Goal: Information Seeking & Learning: Understand process/instructions

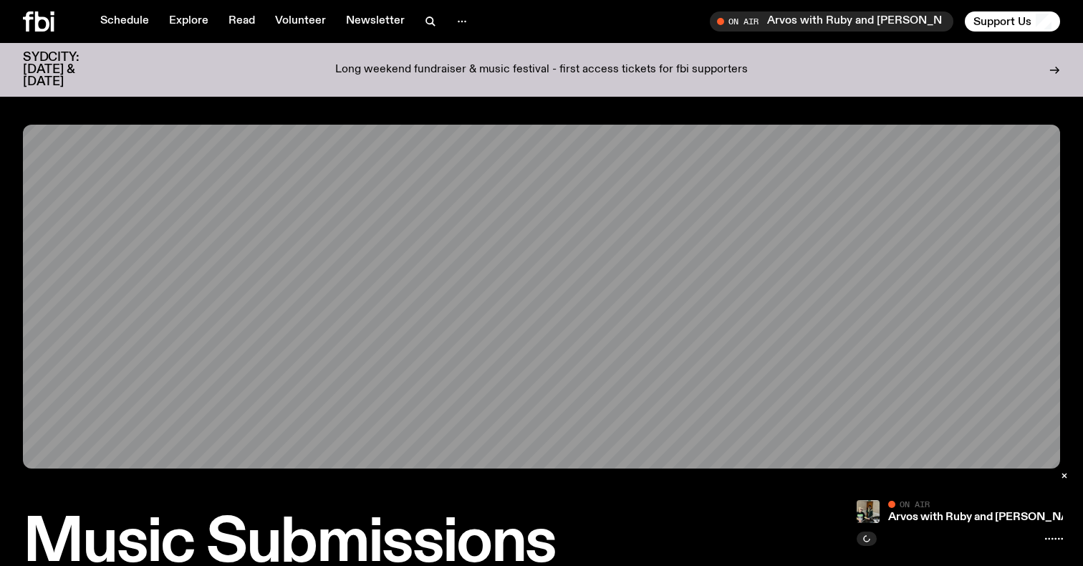
scroll to position [494, 0]
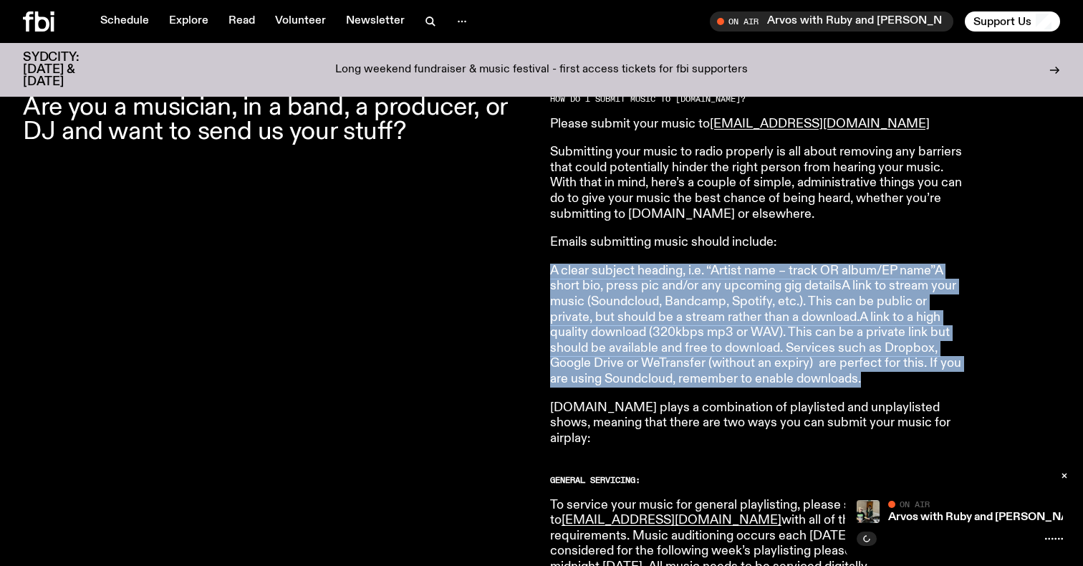
drag, startPoint x: 0, startPoint y: 0, endPoint x: 544, endPoint y: 266, distance: 605.5
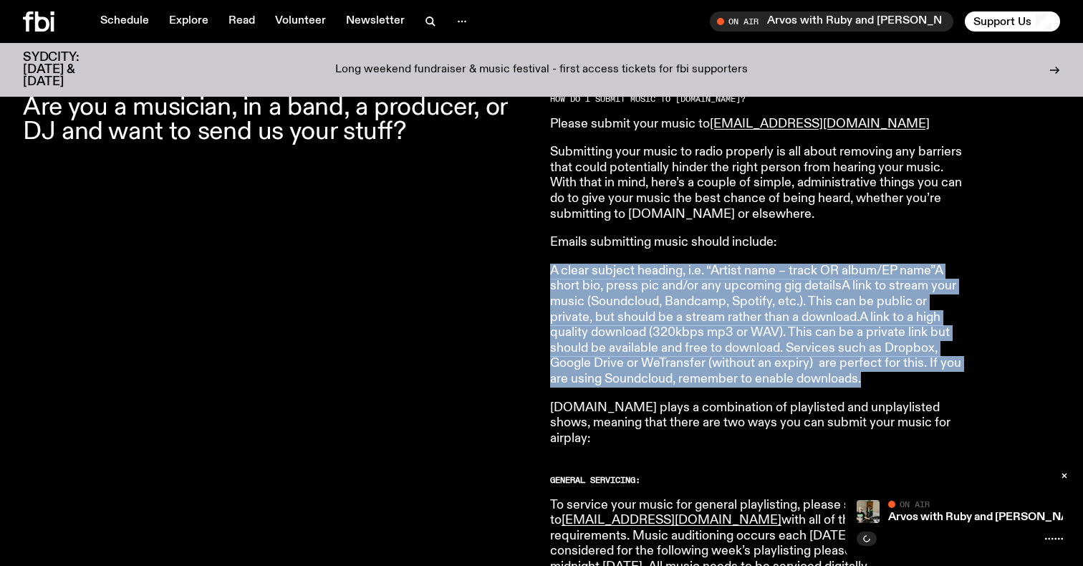
drag, startPoint x: 544, startPoint y: 266, endPoint x: 924, endPoint y: 378, distance: 396.4
click at [924, 378] on p "A clear subject heading, i.e. “Artist name – track OR album/EP name”A short bio…" at bounding box center [756, 326] width 413 height 124
drag, startPoint x: 924, startPoint y: 378, endPoint x: 550, endPoint y: 274, distance: 388.1
click at [550, 274] on p "A clear subject heading, i.e. “Artist name – track OR album/EP name”A short bio…" at bounding box center [756, 326] width 413 height 124
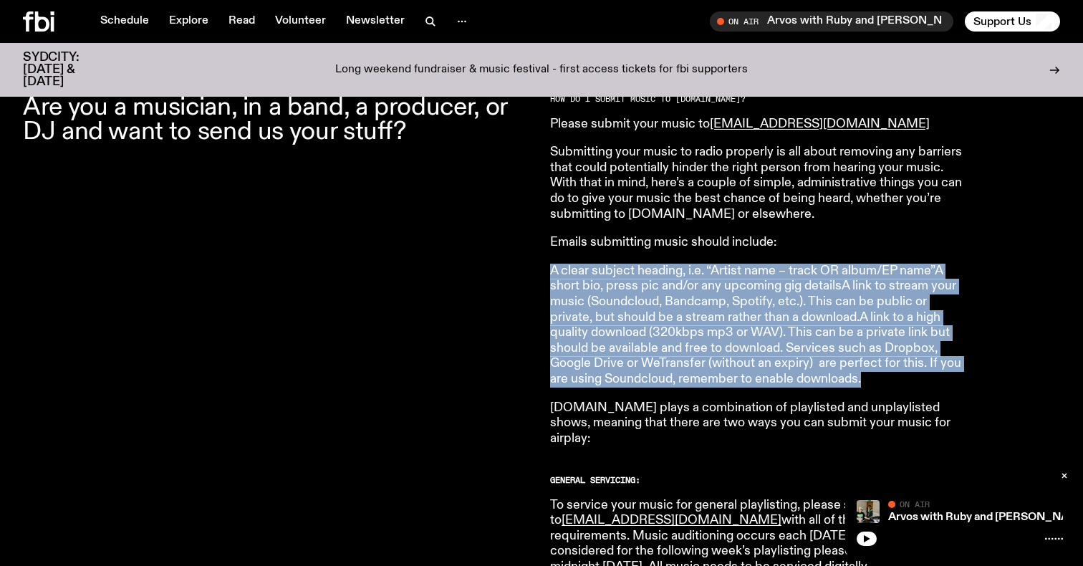
click at [550, 274] on p "A clear subject heading, i.e. “Artist name – track OR album/EP name”A short bio…" at bounding box center [756, 326] width 413 height 124
drag, startPoint x: 550, startPoint y: 274, endPoint x: 891, endPoint y: 381, distance: 357.3
click at [891, 381] on p "A clear subject heading, i.e. “Artist name – track OR album/EP name”A short bio…" at bounding box center [756, 326] width 413 height 124
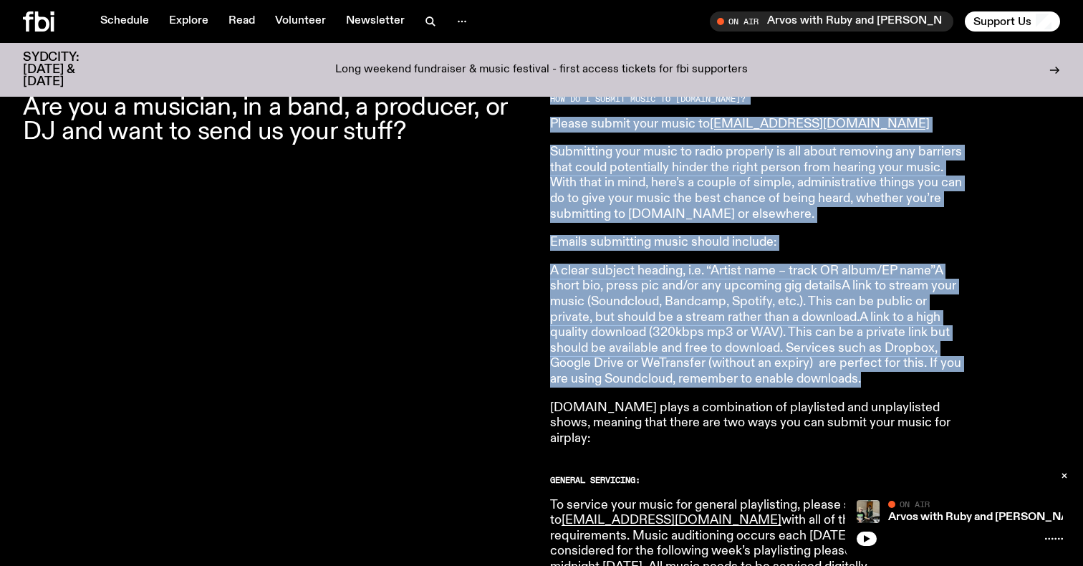
drag, startPoint x: 891, startPoint y: 381, endPoint x: 540, endPoint y: 270, distance: 368.1
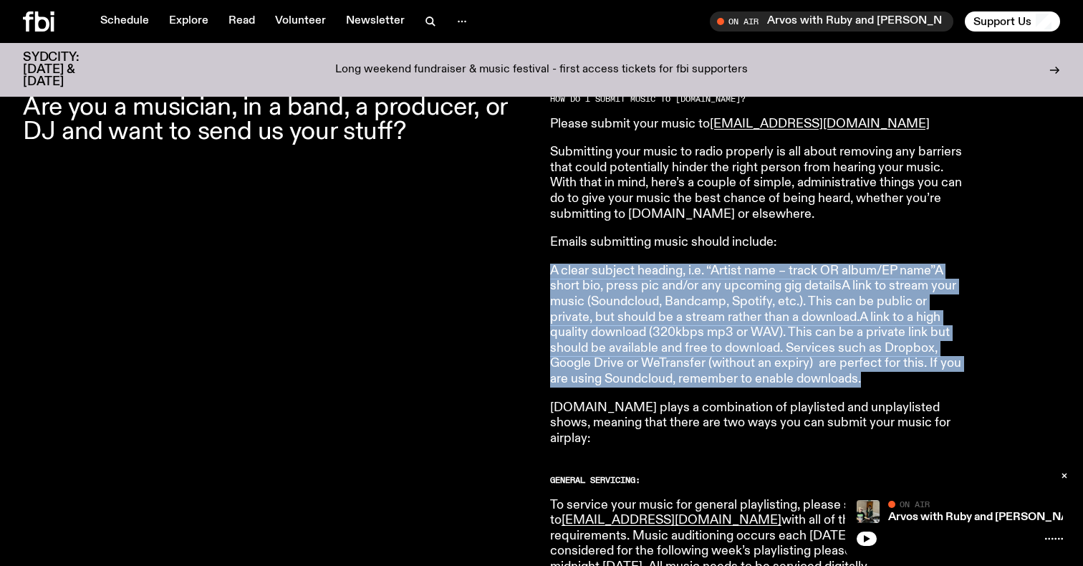
drag, startPoint x: 552, startPoint y: 274, endPoint x: 883, endPoint y: 384, distance: 348.8
click at [883, 384] on p "A clear subject heading, i.e. “Artist name – track OR album/EP name”A short bio…" at bounding box center [756, 326] width 413 height 124
drag, startPoint x: 883, startPoint y: 384, endPoint x: 544, endPoint y: 274, distance: 356.8
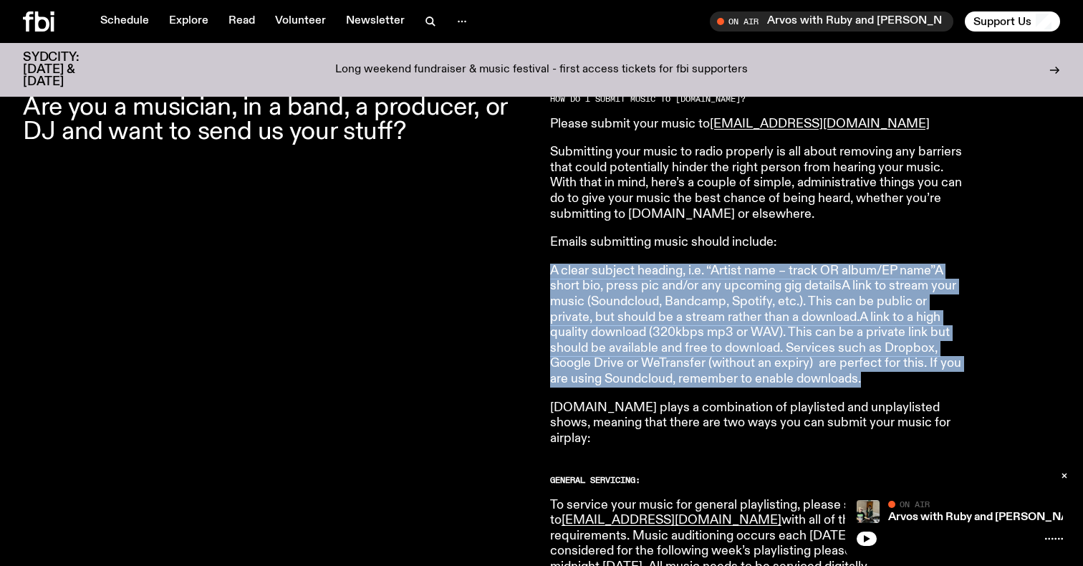
drag, startPoint x: 544, startPoint y: 274, endPoint x: 883, endPoint y: 374, distance: 353.8
click at [883, 374] on p "A clear subject heading, i.e. “Artist name – track OR album/EP name”A short bio…" at bounding box center [756, 326] width 413 height 124
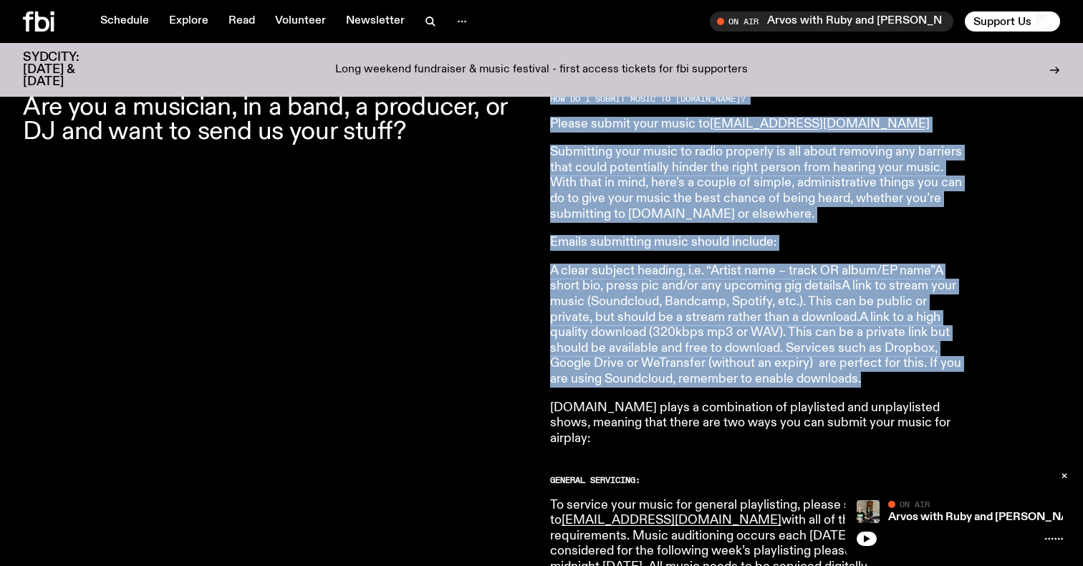
drag, startPoint x: 883, startPoint y: 374, endPoint x: 539, endPoint y: 269, distance: 359.4
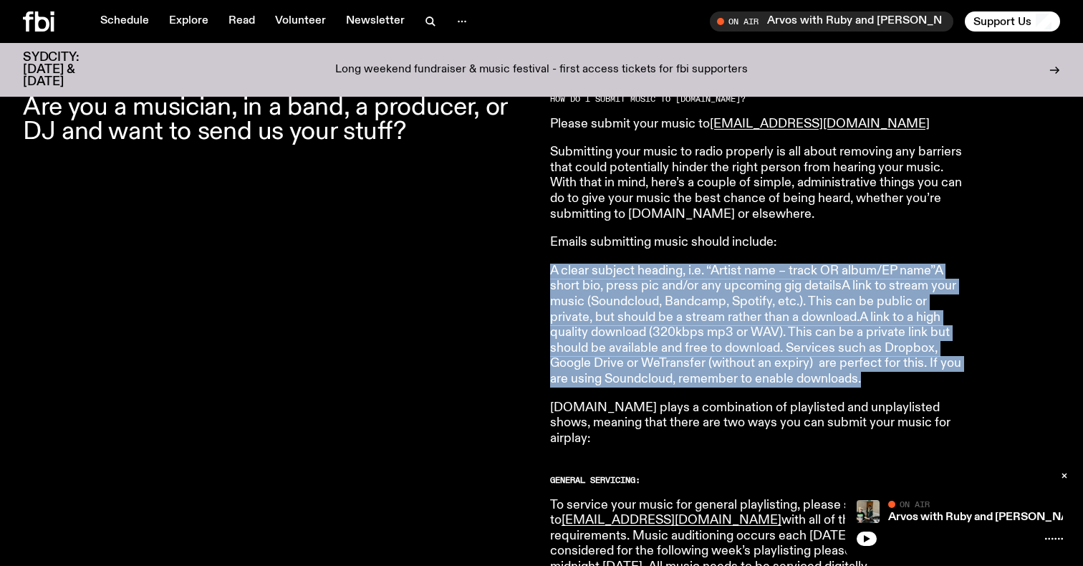
drag, startPoint x: 545, startPoint y: 277, endPoint x: 891, endPoint y: 385, distance: 362.5
click at [891, 385] on p "A clear subject heading, i.e. “Artist name – track OR album/EP name”A short bio…" at bounding box center [756, 326] width 413 height 124
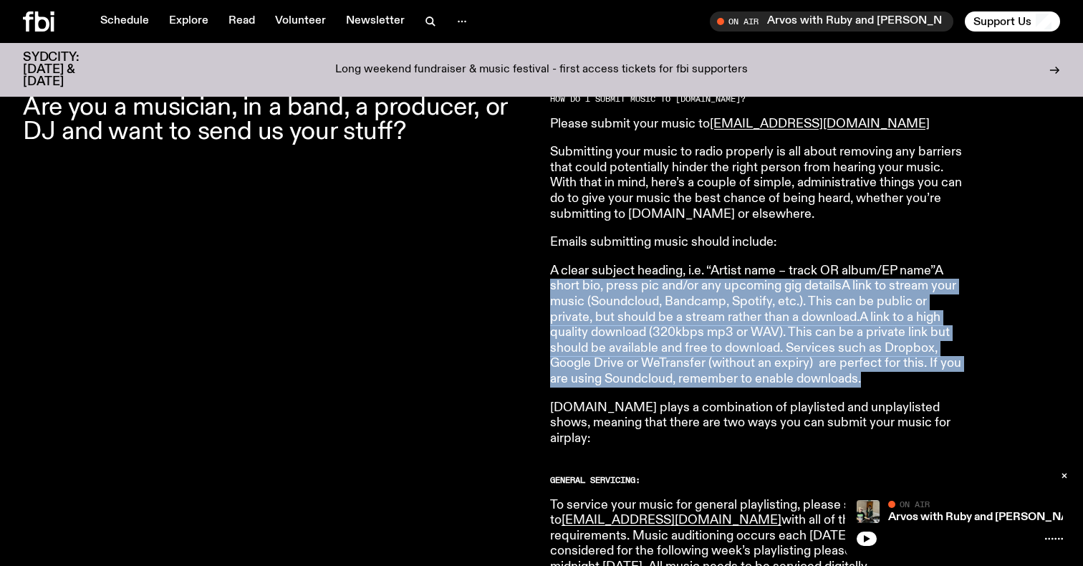
drag, startPoint x: 891, startPoint y: 385, endPoint x: 554, endPoint y: 280, distance: 353.2
click at [554, 280] on p "A clear subject heading, i.e. “Artist name – track OR album/EP name”A short bio…" at bounding box center [756, 326] width 413 height 124
drag, startPoint x: 554, startPoint y: 280, endPoint x: 900, endPoint y: 380, distance: 360.7
click at [900, 380] on p "A clear subject heading, i.e. “Artist name – track OR album/EP name”A short bio…" at bounding box center [756, 326] width 413 height 124
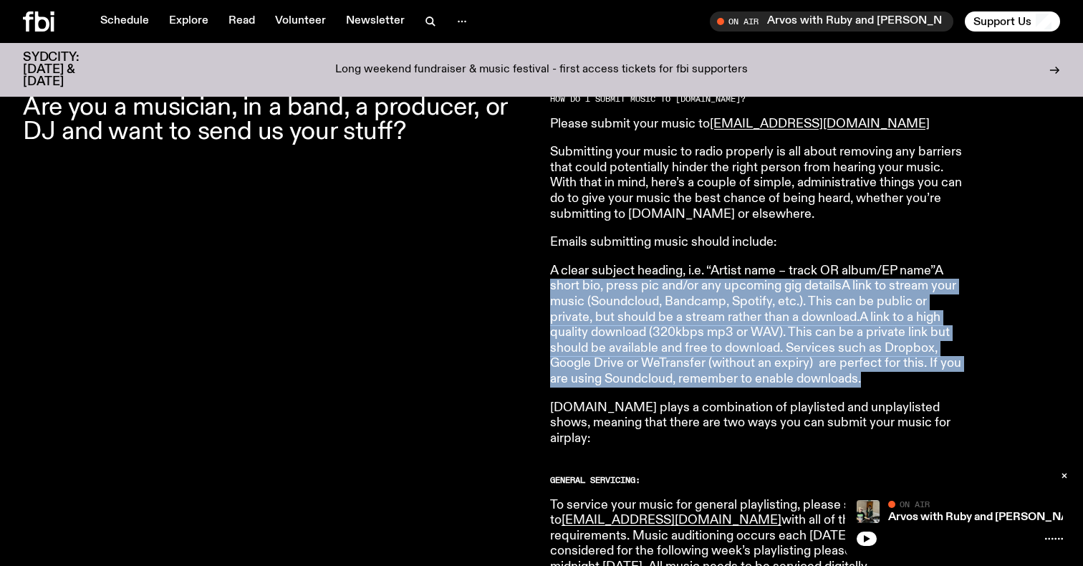
click at [900, 380] on p "A clear subject heading, i.e. “Artist name – track OR album/EP name”A short bio…" at bounding box center [756, 326] width 413 height 124
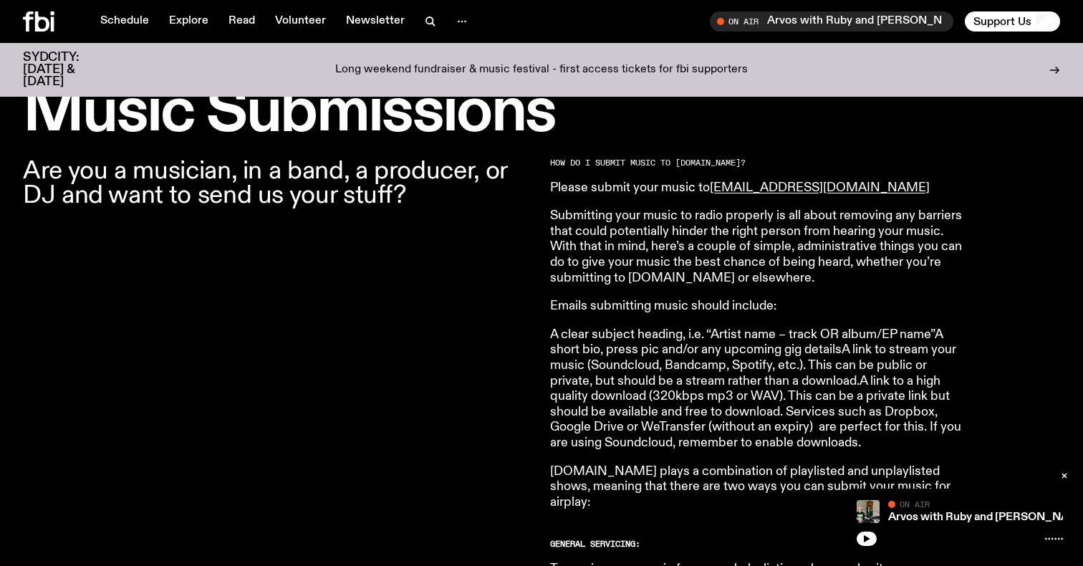
scroll to position [431, 0]
drag, startPoint x: 842, startPoint y: 189, endPoint x: 716, endPoint y: 189, distance: 126.8
click at [716, 189] on p "Please submit your music to [EMAIL_ADDRESS][DOMAIN_NAME]" at bounding box center [756, 188] width 413 height 16
copy link "[EMAIL_ADDRESS][DOMAIN_NAME]"
click at [691, 239] on p "Submitting your music to radio properly is all about removing any barriers that…" at bounding box center [756, 246] width 413 height 77
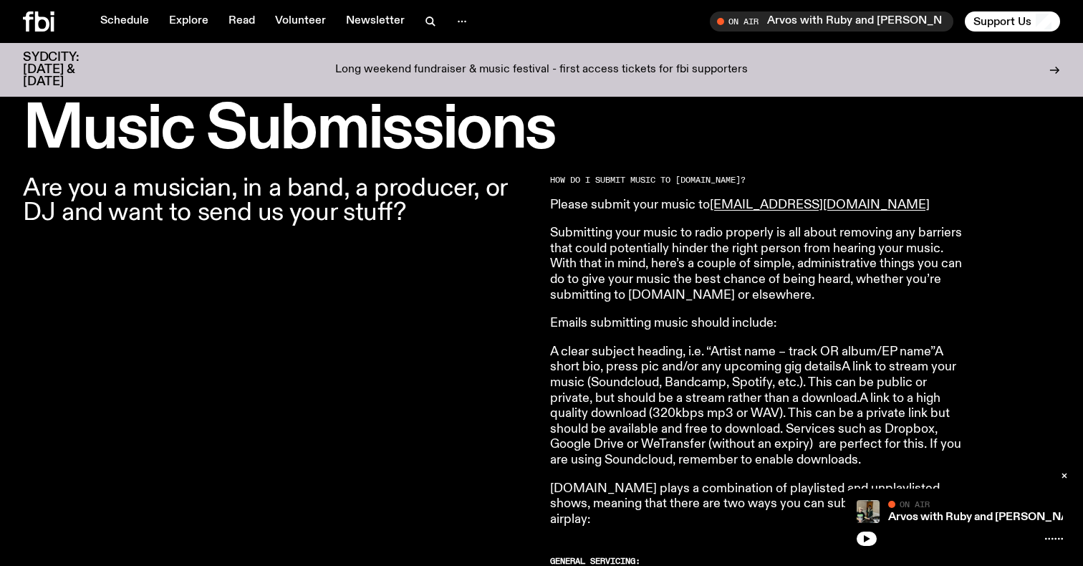
scroll to position [416, 0]
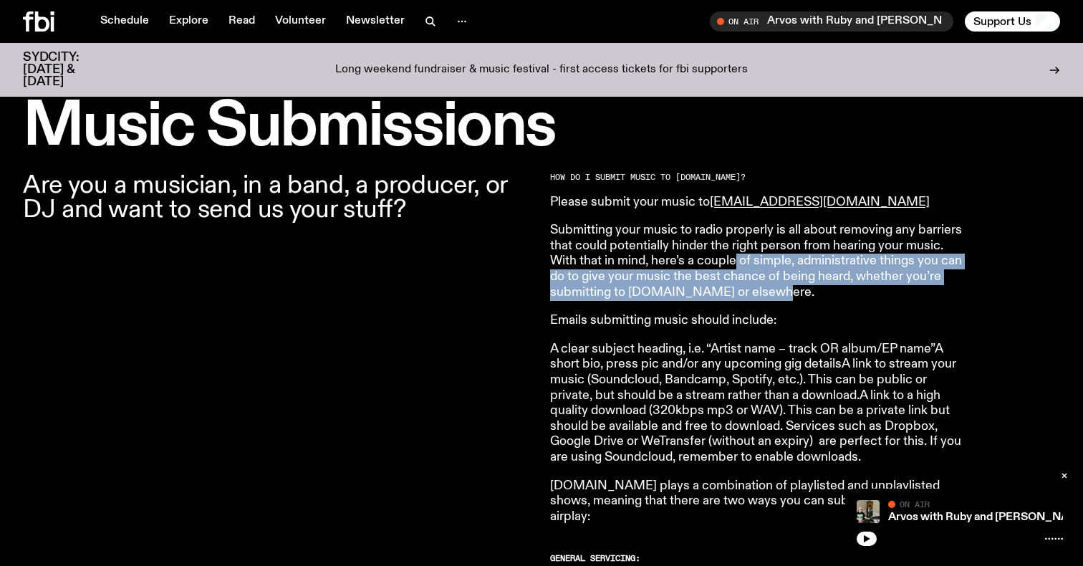
drag, startPoint x: 738, startPoint y: 259, endPoint x: 794, endPoint y: 291, distance: 64.2
click at [794, 291] on p "Submitting your music to radio properly is all about removing any barriers that…" at bounding box center [756, 261] width 413 height 77
drag, startPoint x: 812, startPoint y: 289, endPoint x: 549, endPoint y: 256, distance: 264.2
click at [550, 256] on p "Submitting your music to radio properly is all about removing any barriers that…" at bounding box center [756, 261] width 413 height 77
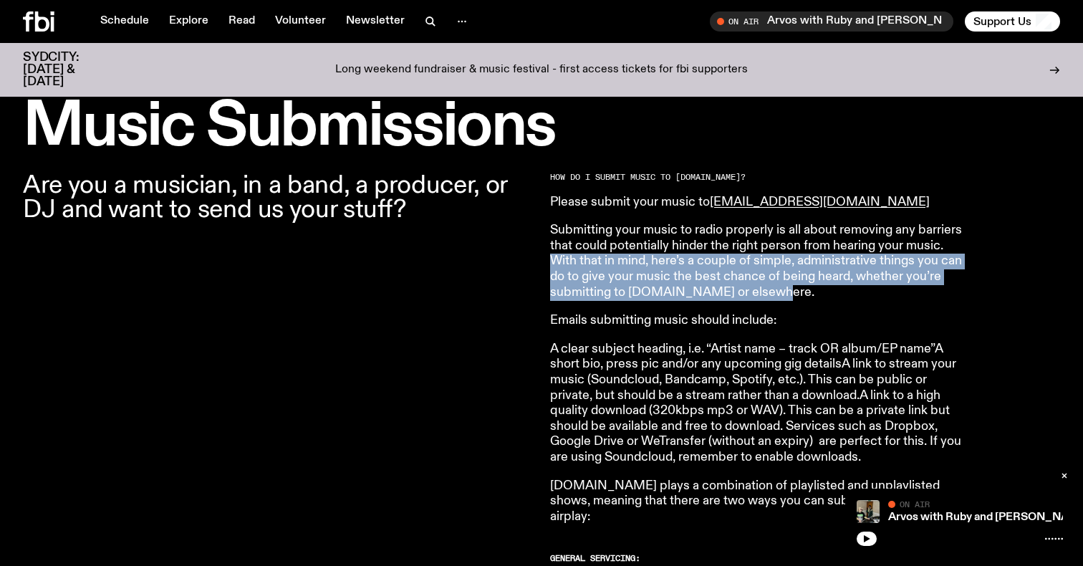
click at [550, 256] on p "Submitting your music to radio properly is all about removing any barriers that…" at bounding box center [756, 261] width 413 height 77
drag, startPoint x: 549, startPoint y: 256, endPoint x: 806, endPoint y: 291, distance: 258.7
click at [806, 291] on p "Submitting your music to radio properly is all about removing any barriers that…" at bounding box center [756, 261] width 413 height 77
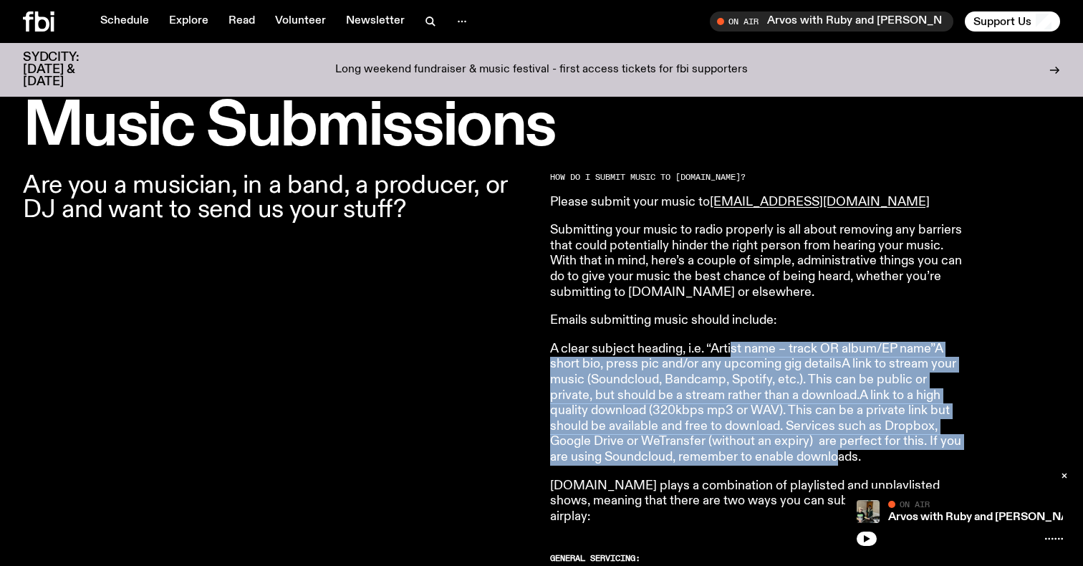
drag, startPoint x: 732, startPoint y: 346, endPoint x: 840, endPoint y: 453, distance: 152.0
click at [840, 453] on p "A clear subject heading, i.e. “Artist name – track OR album/EP name”A short bio…" at bounding box center [756, 404] width 413 height 124
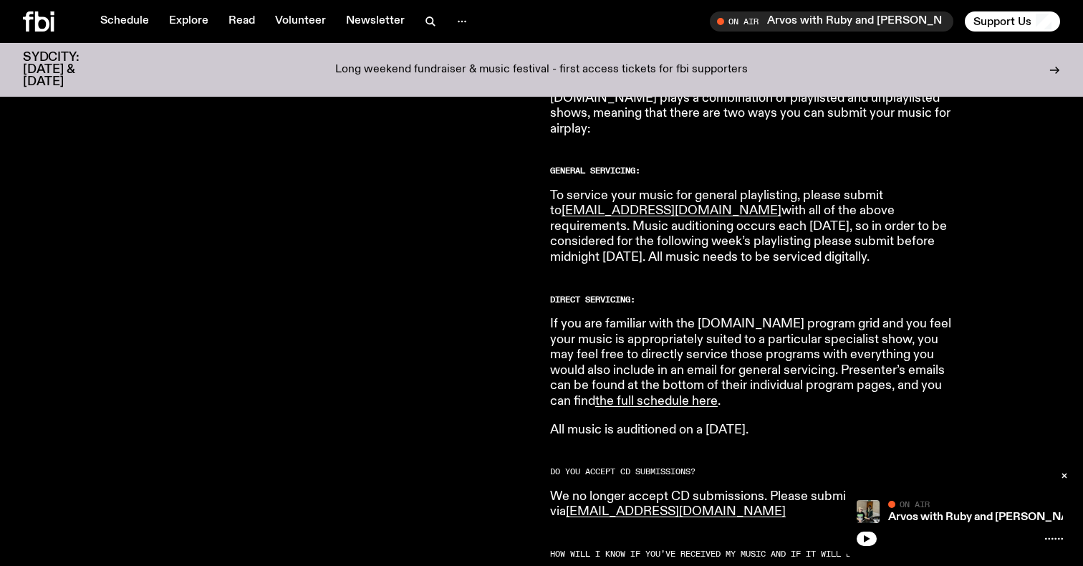
scroll to position [821, 0]
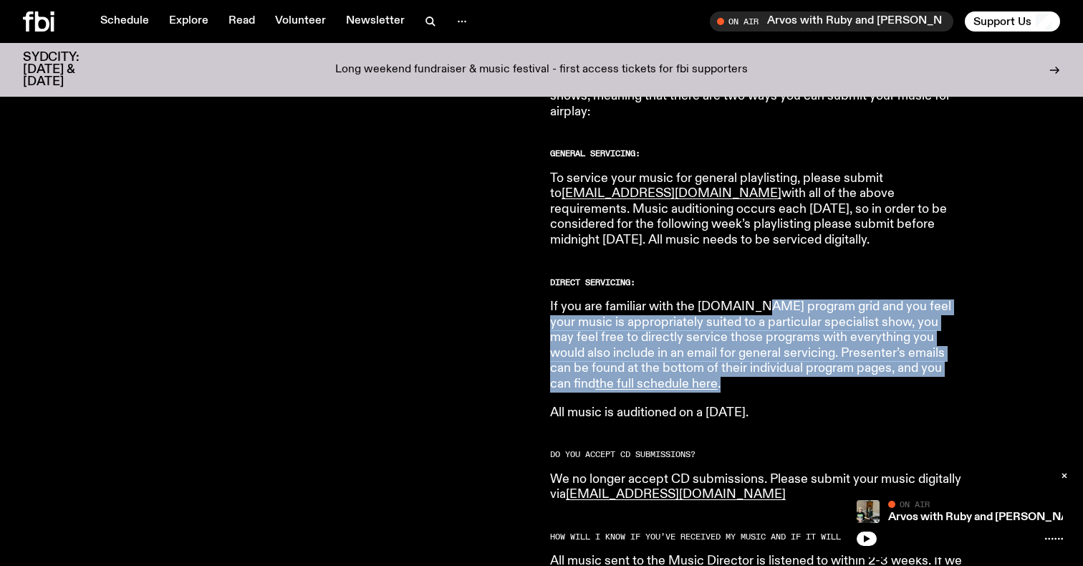
drag, startPoint x: 741, startPoint y: 286, endPoint x: 787, endPoint y: 365, distance: 91.2
click at [787, 365] on p "If you are familiar with the [DOMAIN_NAME] program grid and you feel your music…" at bounding box center [756, 345] width 413 height 93
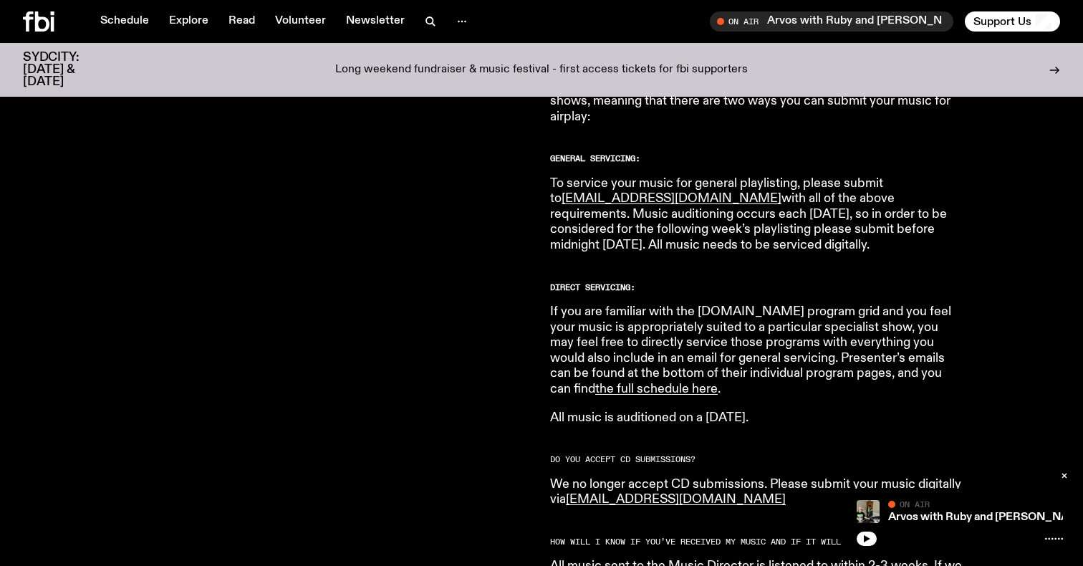
scroll to position [815, 0]
drag, startPoint x: 806, startPoint y: 238, endPoint x: 792, endPoint y: 236, distance: 14.5
click at [792, 236] on p "To service your music for general playlisting, please submit to [EMAIL_ADDRESS]…" at bounding box center [756, 215] width 413 height 77
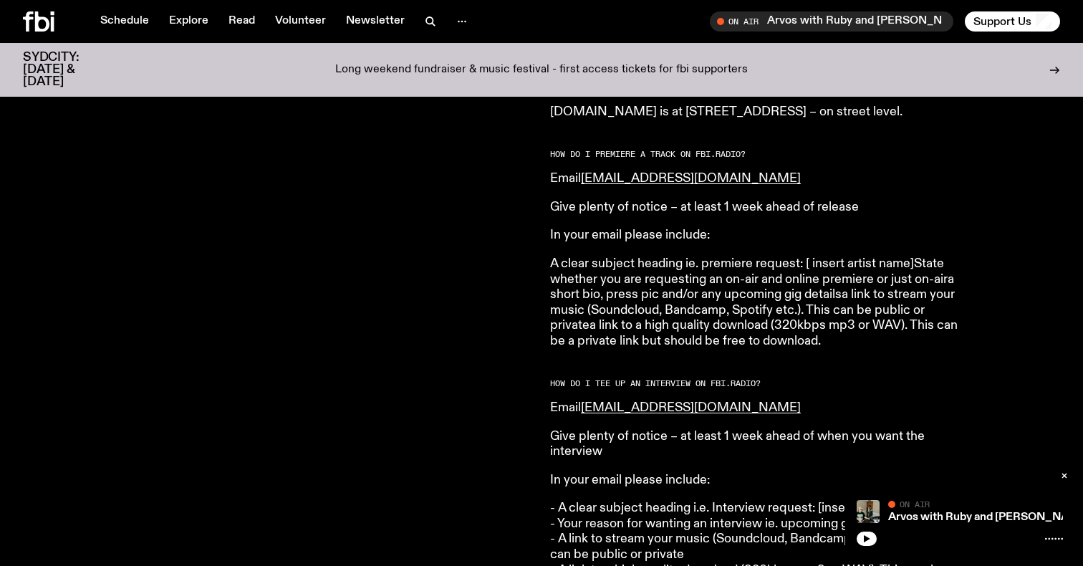
scroll to position [1501, 0]
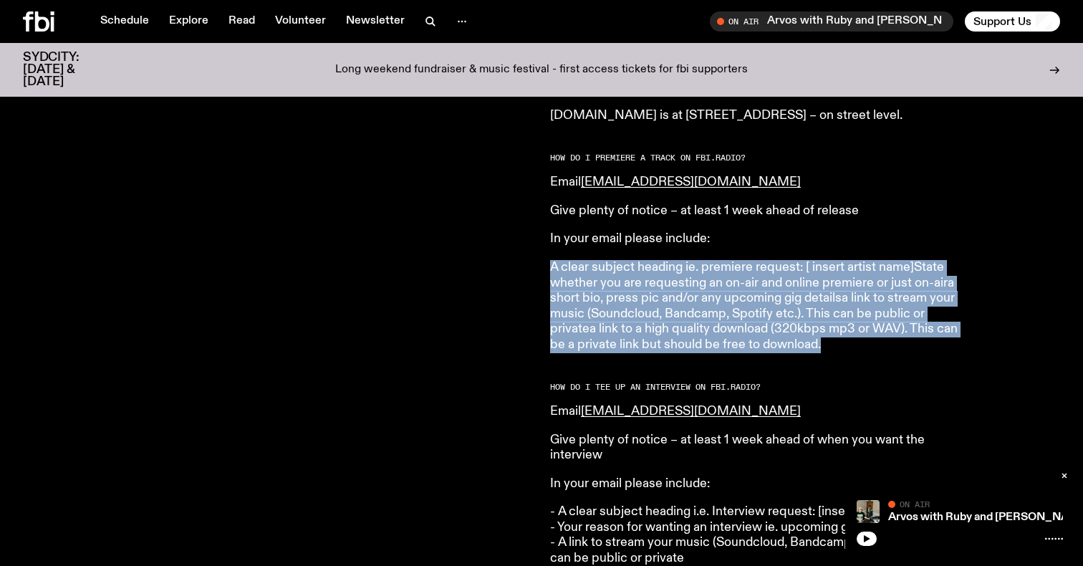
drag, startPoint x: 772, startPoint y: 239, endPoint x: 869, endPoint y: 324, distance: 128.9
click at [870, 324] on article "HOW DO I SUBMIT MUSIC TO [DOMAIN_NAME]? Please submit your music to [EMAIL_ADDR…" at bounding box center [756, 269] width 413 height 2360
click at [869, 324] on p "A clear subject heading ie. premiere request: [ insert artist name]State whethe…" at bounding box center [756, 306] width 413 height 93
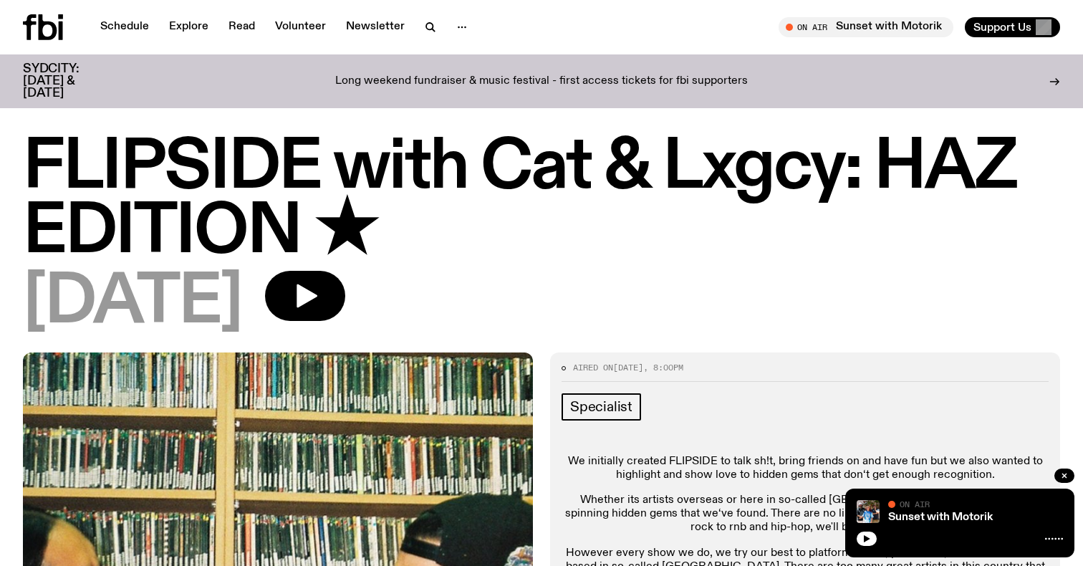
click at [761, 347] on div "FLIPSIDE with Cat & Lxgcy: HAZ EDITION ★ 26.04.25" at bounding box center [541, 244] width 1083 height 216
click at [422, 29] on icon "button" at bounding box center [430, 27] width 17 height 17
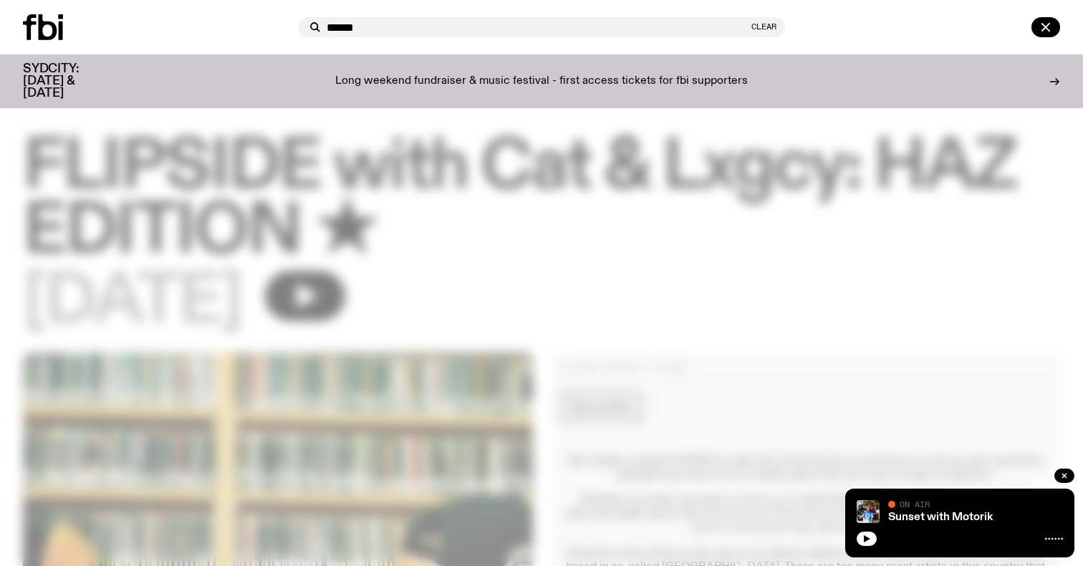
type input "******"
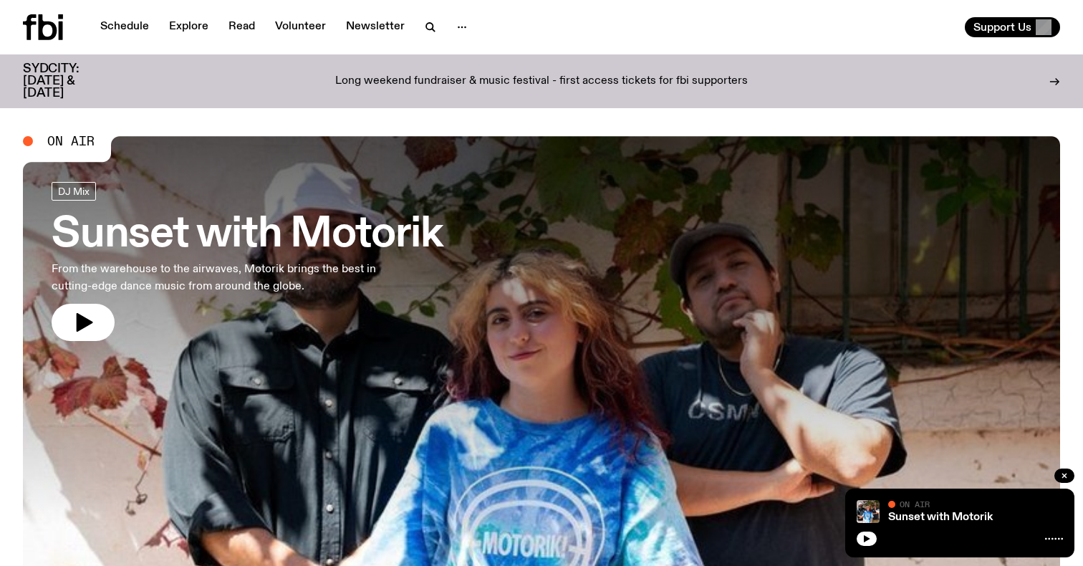
click at [424, 17] on button "button" at bounding box center [430, 27] width 29 height 20
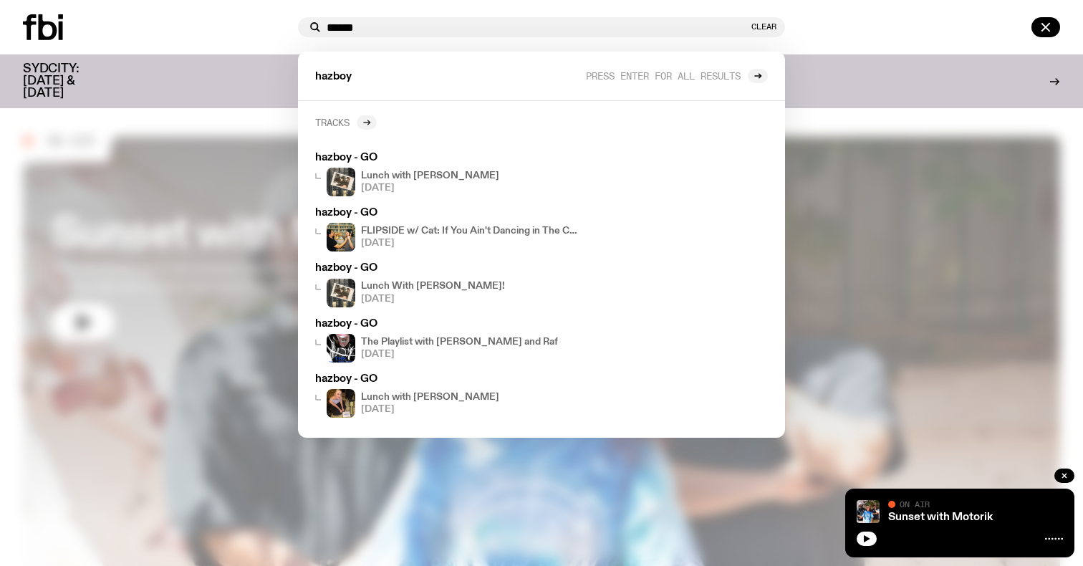
type input "******"
click at [369, 126] on icon at bounding box center [366, 122] width 9 height 9
